Goal: Task Accomplishment & Management: Manage account settings

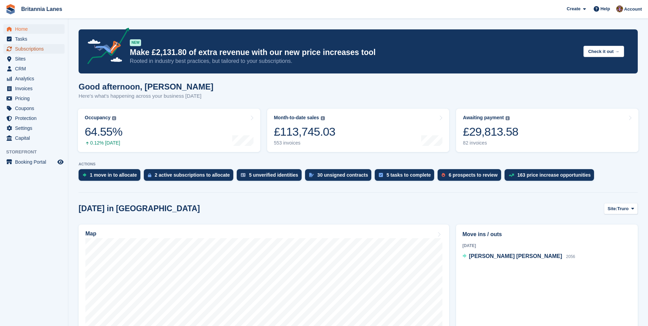
click at [13, 45] on link "Subscriptions" at bounding box center [33, 49] width 61 height 10
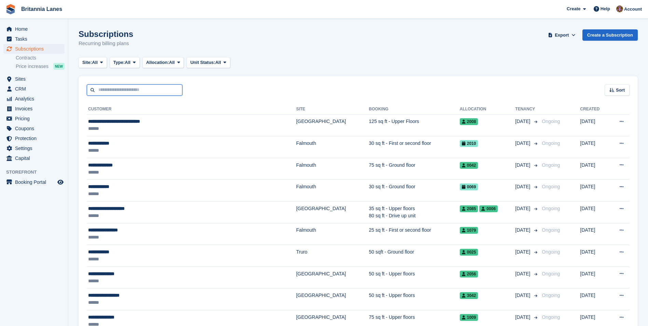
click at [133, 90] on input "text" at bounding box center [135, 89] width 96 height 11
type input "******"
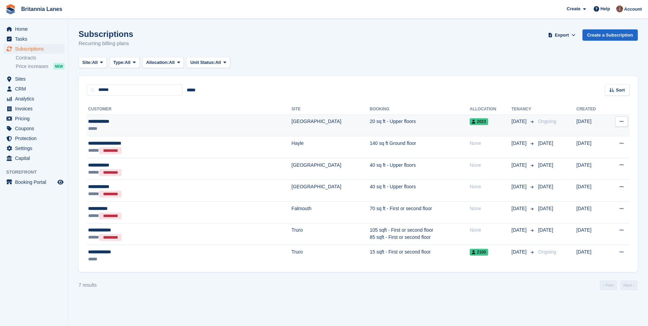
click at [370, 122] on td "20 sq ft - Upper floors" at bounding box center [420, 125] width 100 height 22
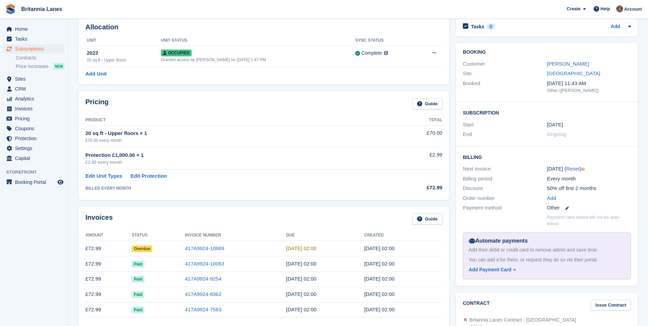
scroll to position [102, 0]
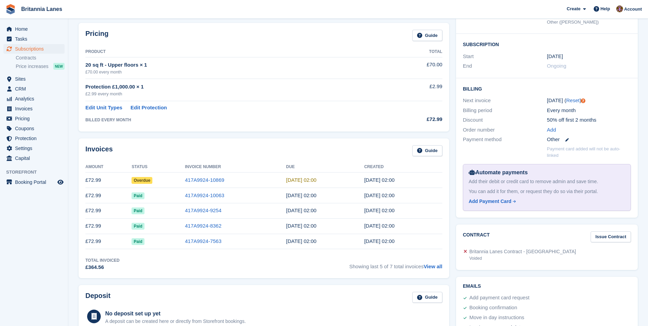
drag, startPoint x: 140, startPoint y: 183, endPoint x: 146, endPoint y: 180, distance: 6.0
click at [140, 183] on span "Overdue" at bounding box center [142, 180] width 21 height 7
click at [202, 180] on link "417A9924-10869" at bounding box center [204, 180] width 39 height 6
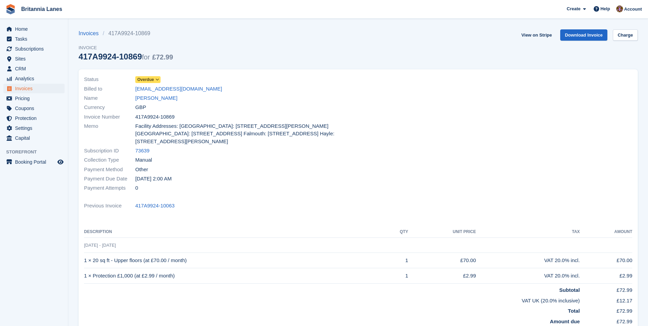
click at [150, 78] on span "Overdue" at bounding box center [145, 80] width 17 height 6
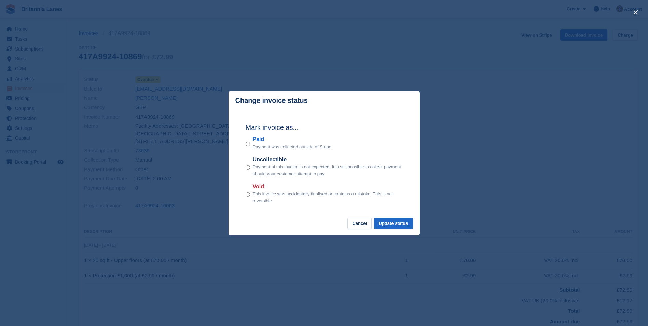
click at [258, 144] on p "Payment was collected outside of Stripe." at bounding box center [293, 146] width 80 height 7
click at [396, 223] on button "Update status" at bounding box center [393, 223] width 39 height 11
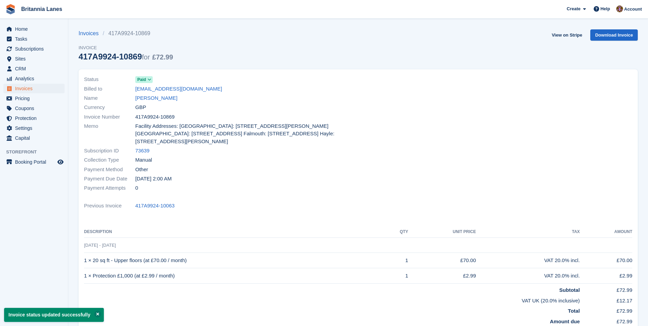
drag, startPoint x: 175, startPoint y: 118, endPoint x: 136, endPoint y: 118, distance: 39.3
click at [136, 118] on div "Invoice Number 417A9924-10869" at bounding box center [219, 116] width 270 height 9
copy span "417A9924-10869"
click at [33, 33] on span "Home" at bounding box center [35, 29] width 41 height 10
